Goal: Find specific page/section: Find specific page/section

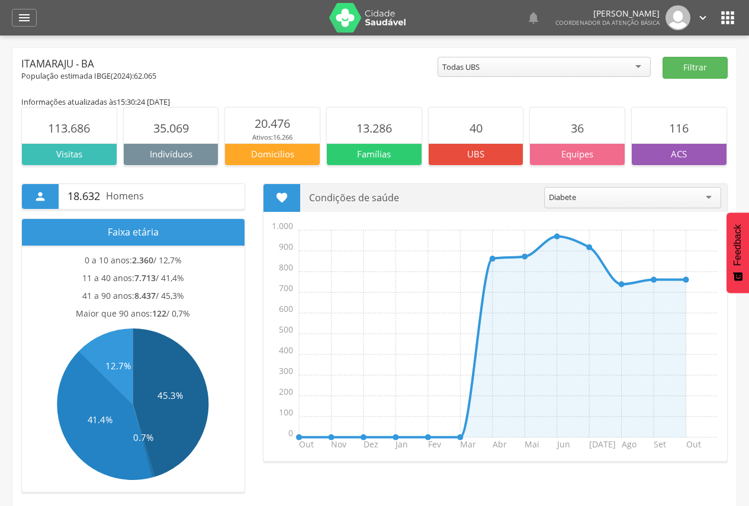
click at [395, 17] on img at bounding box center [367, 18] width 77 height 30
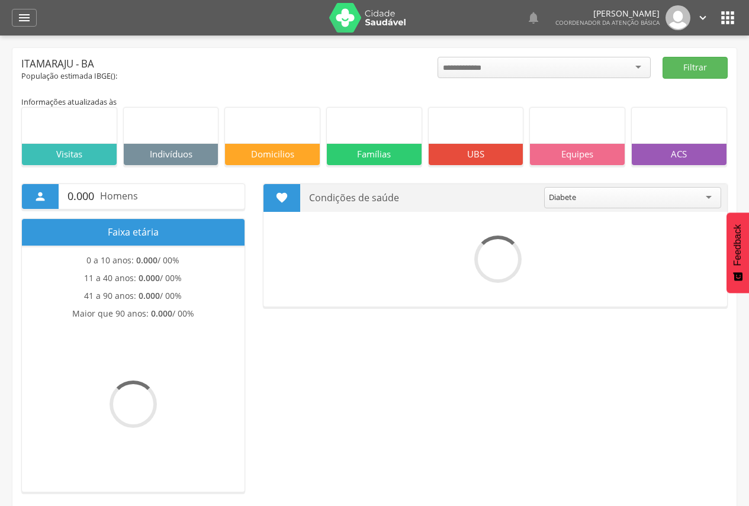
click at [730, 23] on icon "" at bounding box center [727, 17] width 19 height 19
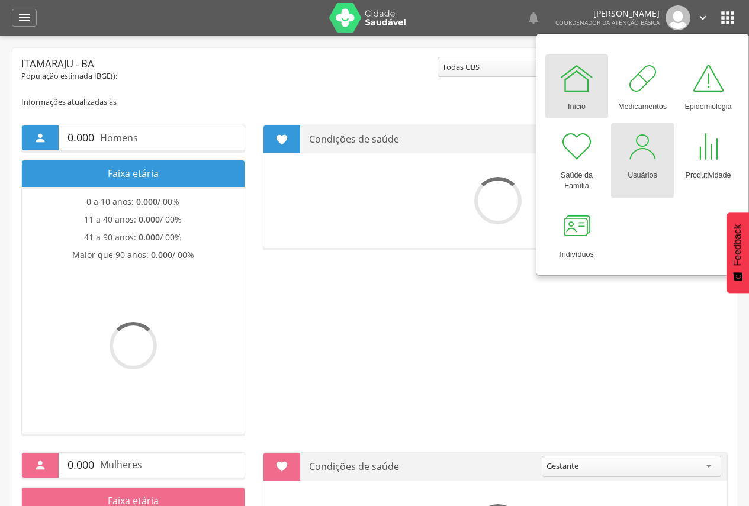
click at [652, 150] on div at bounding box center [642, 147] width 36 height 36
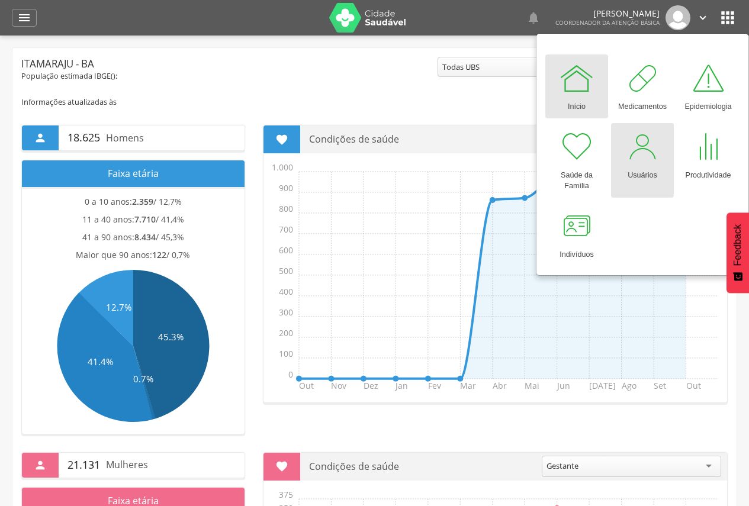
click at [654, 150] on div at bounding box center [642, 147] width 36 height 36
